Goal: Task Accomplishment & Management: Use online tool/utility

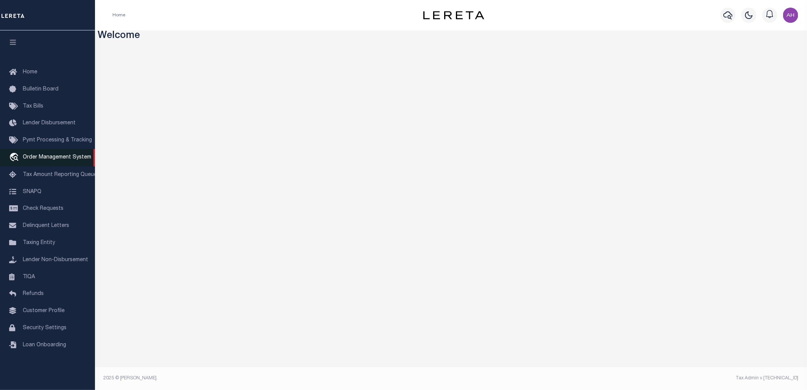
click at [52, 160] on span "Order Management System" at bounding box center [57, 157] width 68 height 5
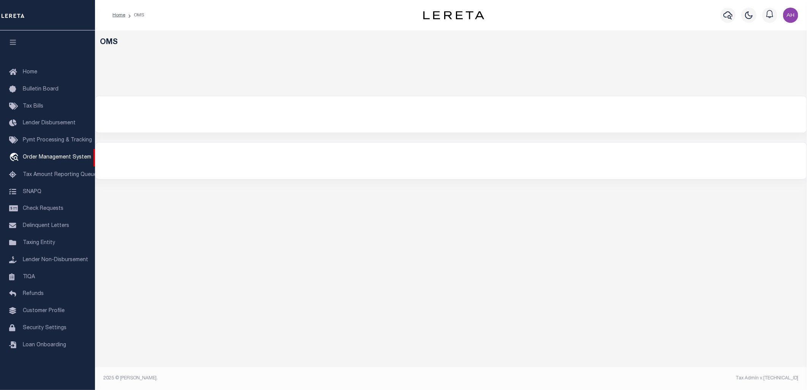
select select "200"
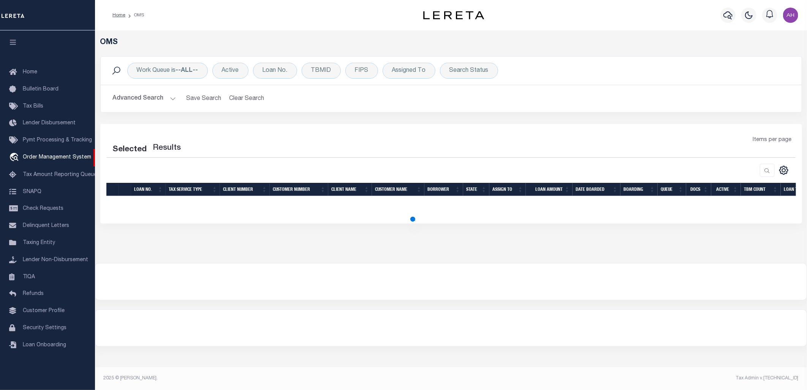
select select "200"
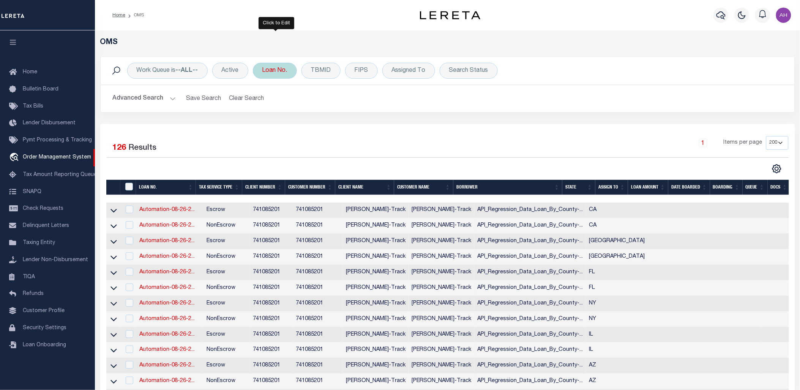
click at [287, 71] on div "Loan No." at bounding box center [275, 71] width 44 height 16
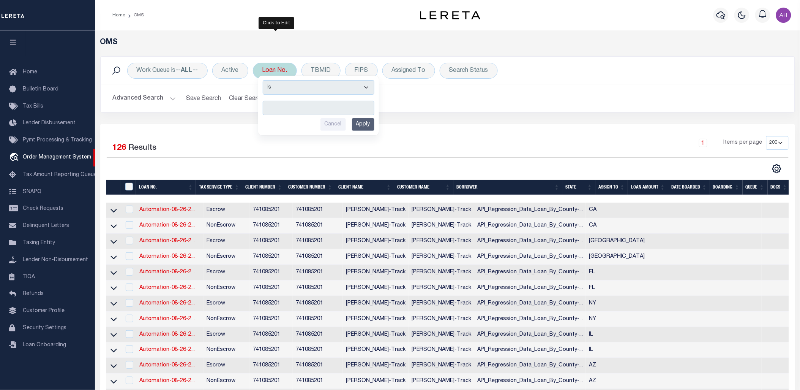
type input "3507305"
click at [339, 124] on input "Cancel" at bounding box center [333, 124] width 25 height 13
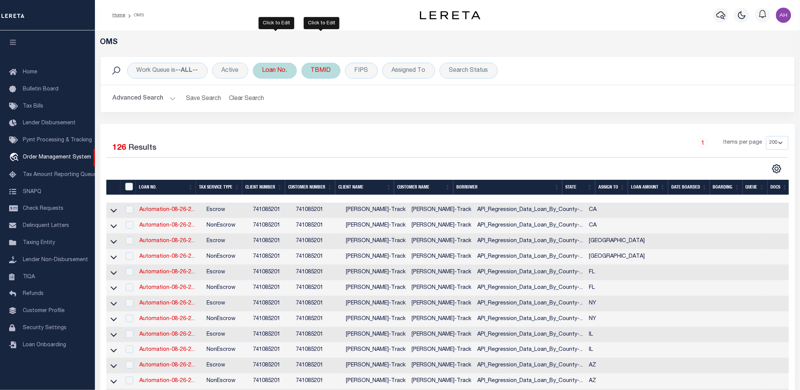
click at [323, 71] on div "TBMID" at bounding box center [321, 71] width 39 height 16
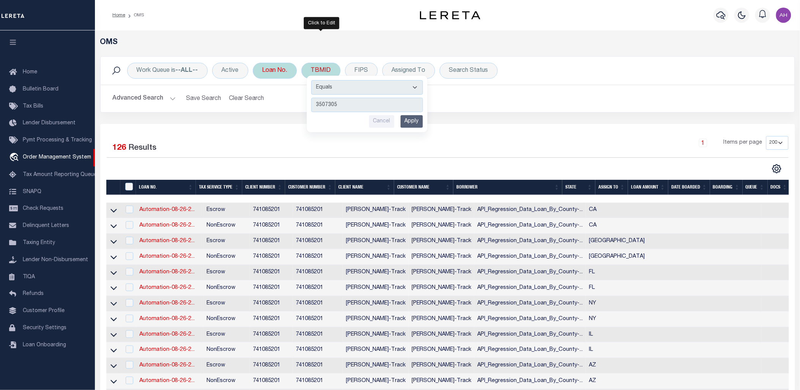
type input "3507305"
click at [418, 126] on input "Apply" at bounding box center [412, 121] width 22 height 13
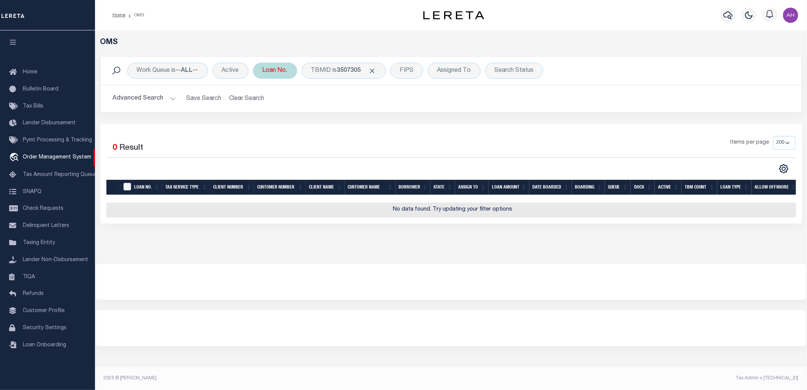
click at [147, 93] on button "Advanced Search" at bounding box center [144, 98] width 63 height 15
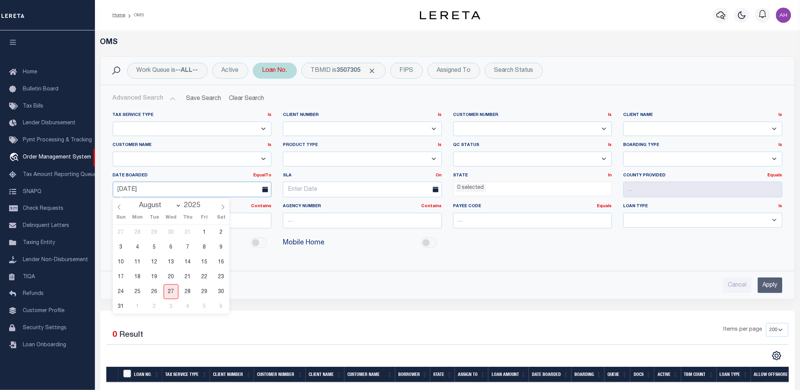
click at [140, 190] on input "[DATE]" at bounding box center [192, 190] width 159 height 16
drag, startPoint x: 583, startPoint y: 289, endPoint x: 674, endPoint y: 287, distance: 90.4
click at [584, 289] on div "Cancel Apply" at bounding box center [448, 285] width 670 height 16
click at [774, 289] on input "Apply" at bounding box center [770, 285] width 25 height 16
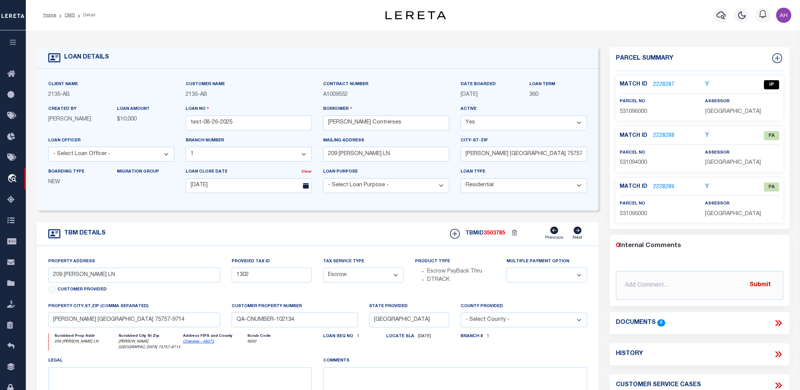
select select "2586"
select select "10"
select select "Escrow"
